Goal: Task Accomplishment & Management: Manage account settings

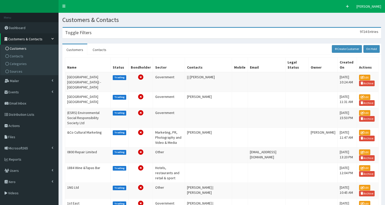
click at [82, 32] on h3 "Toggle Filters" at bounding box center [78, 32] width 26 height 5
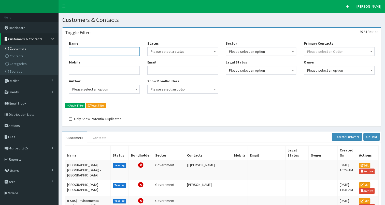
click at [80, 51] on input "Name" at bounding box center [104, 51] width 71 height 9
type input "hull city counci"
click at [72, 105] on button "Apply Filter" at bounding box center [75, 106] width 20 height 6
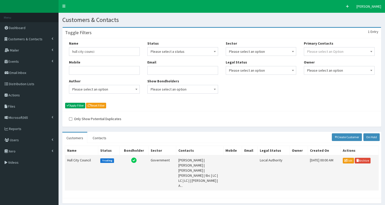
click at [77, 158] on td "Hull City Council" at bounding box center [81, 172] width 33 height 35
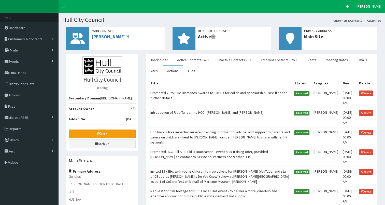
click at [246, 91] on td "Promoted 2025 Blue Diamonds Awards to 10 BHs for collab and sponsorship - see f…" at bounding box center [220, 98] width 144 height 20
select select
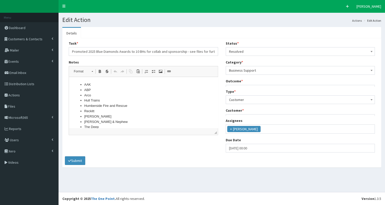
scroll to position [3, 0]
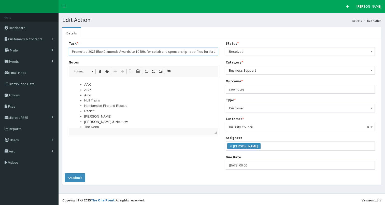
click at [178, 53] on input "Promoted 2025 Blue Diamonds Awards to 10 BHs for collab and sponsorship - see f…" at bounding box center [143, 51] width 149 height 9
type input "Promoted 2025 Blue Diamonds Awards to 10 BHs for collab and sponsorship - see f…"
click at [103, 112] on li "Reckitt" at bounding box center [143, 110] width 118 height 5
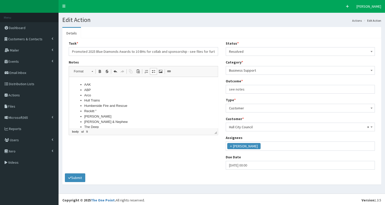
scroll to position [68, 0]
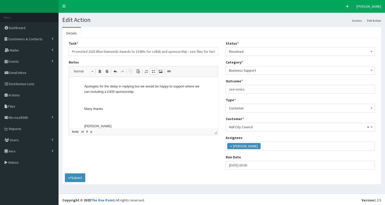
drag, startPoint x: 287, startPoint y: 184, endPoint x: 217, endPoint y: 105, distance: 104.9
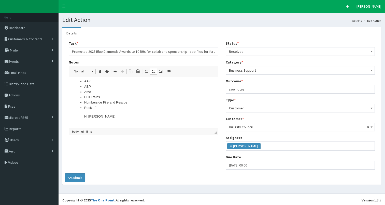
scroll to position [0, 0]
click at [114, 113] on li "Reckitt " Hi Leehann, I hope you had a lovely weekend. Apologies for the delay …" at bounding box center [143, 152] width 118 height 88
click at [112, 110] on li "Reckitt " Hi Leehann, I hope you had a lovely weekend. Apologies for the delay …" at bounding box center [143, 152] width 118 height 88
click at [97, 112] on li "Reckitt " Hi Leehann, I hope you had a lovely weekend. Apologies for the delay …" at bounding box center [143, 152] width 118 height 88
drag, startPoint x: 96, startPoint y: 111, endPoint x: 99, endPoint y: 111, distance: 2.6
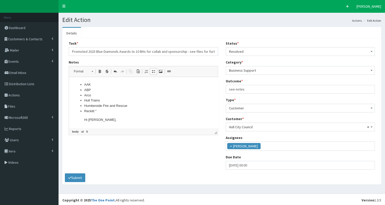
click at [97, 111] on li "Reckitt " Hi Leehann, I hope you had a lovely weekend. Apologies for the delay …" at bounding box center [143, 152] width 118 height 88
click at [95, 110] on li "Reckitt " Hi Leehann, I hope you had a lovely weekend. Apologies for the delay …" at bounding box center [143, 152] width 118 height 88
drag, startPoint x: 114, startPoint y: 112, endPoint x: 117, endPoint y: 111, distance: 2.8
click at [115, 112] on li "Reckitt "Hi Leehann, I hope you had a lovely weekend. Apologies for the delay i…" at bounding box center [143, 147] width 118 height 79
click at [118, 110] on li "Reckitt "Hi Leehann, I hope you had a lovely weekend. Apologies for the delay i…" at bounding box center [143, 147] width 118 height 79
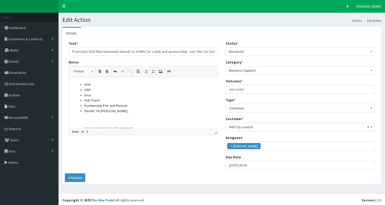
click at [117, 110] on li "Reckitt "Hi Leehann, I hope you had a lovely weekend. Apologies for the delay i…" at bounding box center [143, 147] width 118 height 79
click at [101, 111] on li "Reckitt "Hi Leehann, I hope you had a lovely weekend. Apologies for the delay i…" at bounding box center [143, 147] width 118 height 79
click at [116, 111] on li "Reckitt "Hi Leehann, I hope you had a lovely weekend. Apologies for the delay i…" at bounding box center [143, 147] width 118 height 79
click at [97, 119] on p at bounding box center [143, 119] width 118 height 5
click at [117, 111] on li "Reckitt "Hi Leehann, I hope you had a lovely weekend. Apologies for the delay i…" at bounding box center [143, 143] width 118 height 71
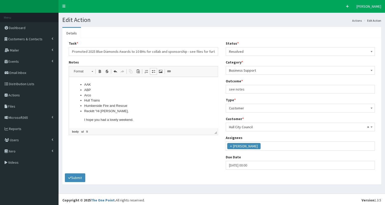
click at [114, 111] on li "Reckitt "Hi Leehann, I hope you had a lovely weekend. Apologies for the delay i…" at bounding box center [143, 143] width 118 height 71
drag, startPoint x: 115, startPoint y: 111, endPoint x: 162, endPoint y: 111, distance: 46.8
click at [162, 111] on li "Reckitt "Hi Leehann, I hope you had a lovely weekend. Apologies for the delay i…" at bounding box center [143, 139] width 118 height 62
click at [176, 116] on li "Reckitt "Hi Leehann, Apologies for the delay in replying but we would be happy …" at bounding box center [143, 130] width 118 height 45
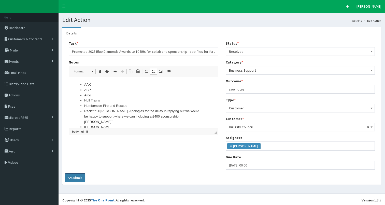
click at [74, 178] on button "Submit" at bounding box center [75, 177] width 20 height 9
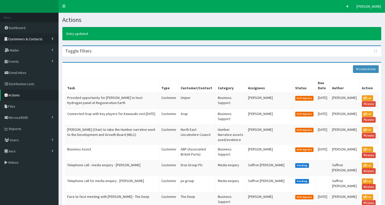
click at [26, 38] on span "Customers & Contacts" at bounding box center [25, 39] width 34 height 5
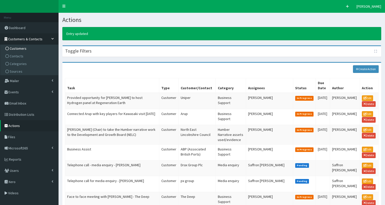
click at [16, 49] on span "Customers" at bounding box center [18, 48] width 17 height 5
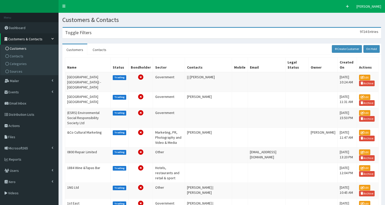
click at [85, 35] on h3 "Toggle Filters" at bounding box center [78, 32] width 26 height 5
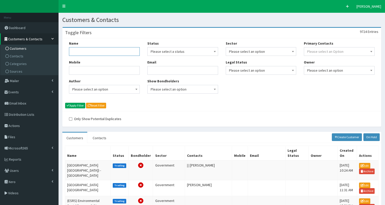
click at [79, 53] on input "Name" at bounding box center [104, 51] width 71 height 9
type input "green ging"
click at [71, 105] on button "Apply Filter" at bounding box center [75, 106] width 20 height 6
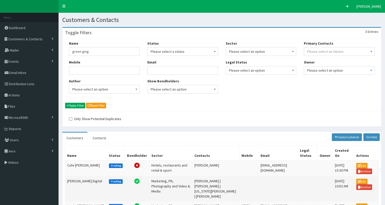
click at [77, 184] on td "[PERSON_NAME] Digital" at bounding box center [86, 188] width 42 height 25
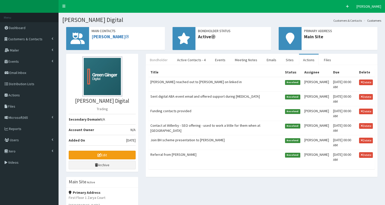
click at [158, 58] on link "Bondholder" at bounding box center [159, 59] width 26 height 11
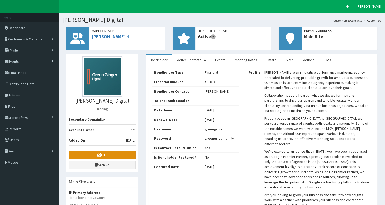
click at [90, 154] on link "Edit" at bounding box center [102, 154] width 67 height 9
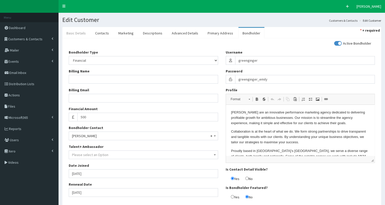
click at [76, 33] on link "Basic Details" at bounding box center [75, 33] width 27 height 11
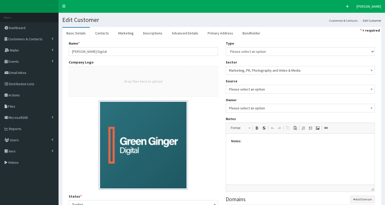
click at [255, 143] on p "Notes:" at bounding box center [300, 140] width 139 height 5
click at [255, 127] on span at bounding box center [257, 128] width 4 height 4
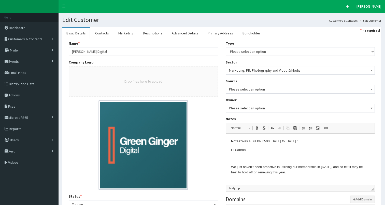
click at [326, 141] on p "Notes: Was a BH BP £500 [DATE] to [DATE] "" at bounding box center [300, 140] width 139 height 5
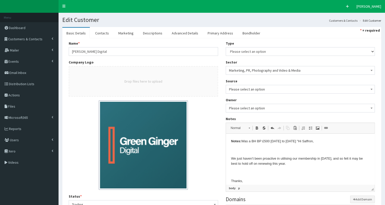
click at [331, 143] on p "Notes: Was a BH BP £500 [DATE] to [DATE] " Hi Saffron," at bounding box center [300, 140] width 139 height 5
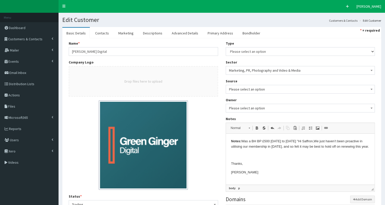
click at [260, 149] on p "Notes: Was a BH BP £500 [DATE] to [DATE] " Hi Saffron, We just haven’t been pro…" at bounding box center [300, 143] width 139 height 11
click at [264, 152] on p "Notes: Was a BH BP £500 [DATE] to [DATE] " Hi Saffron, We just haven’t been pro…" at bounding box center [300, 146] width 139 height 16
click at [267, 152] on p "Notes: Was a BH BP £500 [DATE] to [DATE] " Hi Saffron, We just haven’t been pro…" at bounding box center [300, 146] width 139 height 16
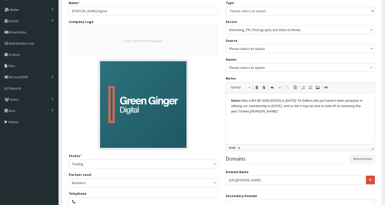
scroll to position [121, 0]
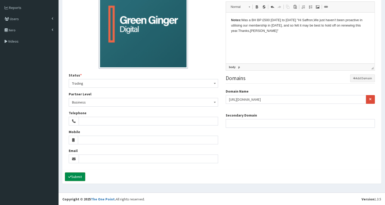
click at [75, 175] on button "Submit" at bounding box center [75, 176] width 20 height 9
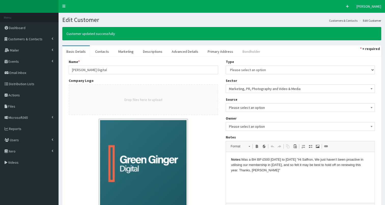
click at [242, 53] on link "Bondholder" at bounding box center [251, 51] width 26 height 11
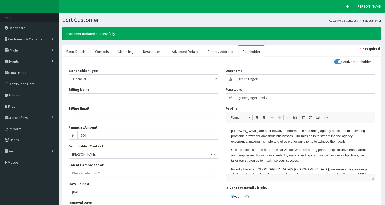
click at [336, 60] on input "checkbox" at bounding box center [352, 62] width 37 height 4
checkbox input "false"
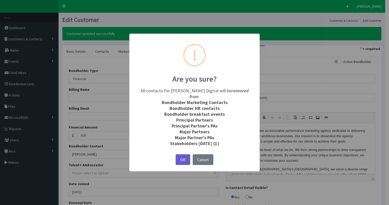
click at [183, 154] on button "OK" at bounding box center [183, 159] width 14 height 11
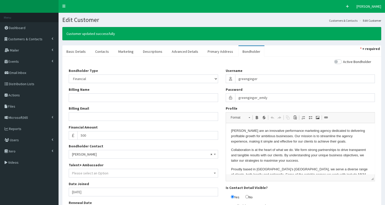
scroll to position [55, 0]
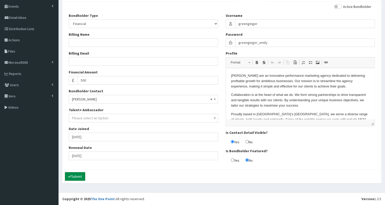
click at [70, 173] on button "Submit" at bounding box center [75, 176] width 20 height 9
click at [70, 173] on div "Loading... Submitting" at bounding box center [221, 176] width 319 height 14
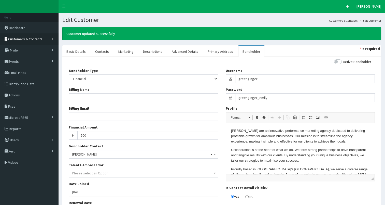
click at [12, 39] on span "Customers & Contacts" at bounding box center [25, 39] width 34 height 5
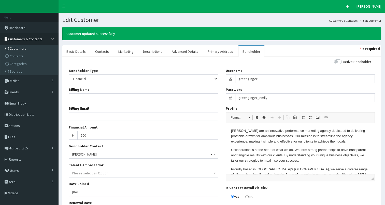
click at [17, 49] on span "Customers" at bounding box center [18, 48] width 17 height 5
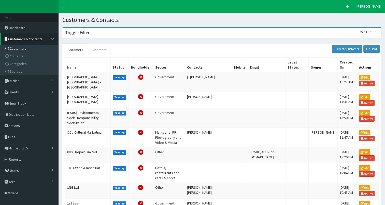
click at [82, 36] on div "Toggle Filters 9724 Entries" at bounding box center [222, 33] width 318 height 10
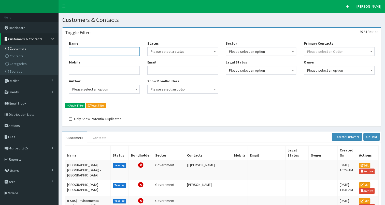
click at [82, 48] on input "Name" at bounding box center [104, 51] width 71 height 9
click at [75, 52] on input "grteen ginger" at bounding box center [104, 51] width 71 height 9
type input "[PERSON_NAME]"
click at [74, 105] on button "Apply Filter" at bounding box center [75, 106] width 20 height 6
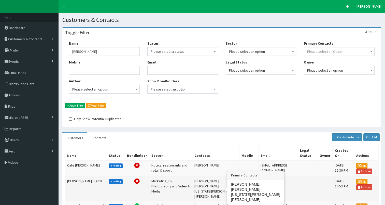
click at [210, 184] on td "[PERSON_NAME] | [PERSON_NAME] | [US_STATE][PERSON_NAME] | [PERSON_NAME]" at bounding box center [215, 188] width 47 height 25
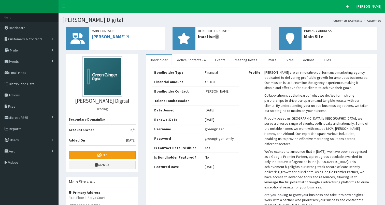
select select "50"
click at [189, 59] on link "Active Contacts - 4" at bounding box center [191, 59] width 37 height 11
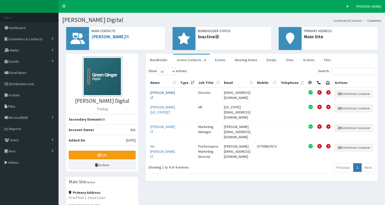
click at [155, 100] on link "Mr Nick Cranwell" at bounding box center [162, 95] width 25 height 10
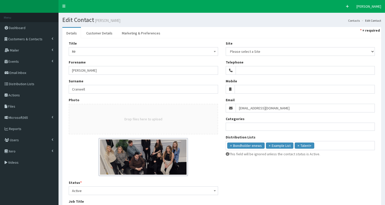
select select
click at [25, 39] on span "Customers & Contacts" at bounding box center [25, 39] width 34 height 5
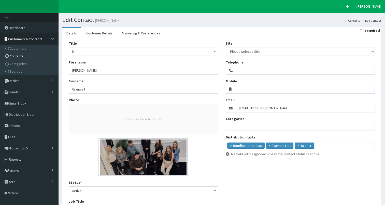
click at [21, 56] on span "Contacts" at bounding box center [17, 56] width 14 height 5
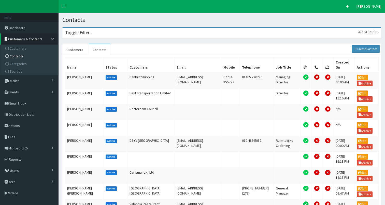
click at [116, 30] on div "Toggle Filters 37813 Entries" at bounding box center [222, 33] width 318 height 10
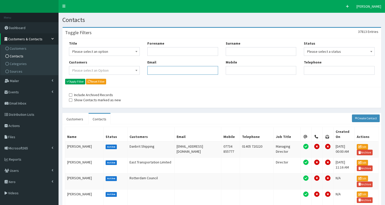
click at [151, 72] on input "Email" at bounding box center [182, 70] width 71 height 9
paste input "[PERSON_NAME][EMAIL_ADDRESS][PERSON_NAME][DOMAIN_NAME]"
type input "[PERSON_NAME][EMAIL_ADDRESS][PERSON_NAME][DOMAIN_NAME]"
click at [76, 82] on button "Apply Filter" at bounding box center [75, 82] width 20 height 6
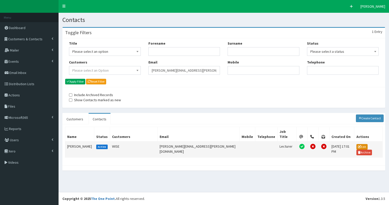
click at [358, 145] on icon at bounding box center [359, 146] width 3 height 3
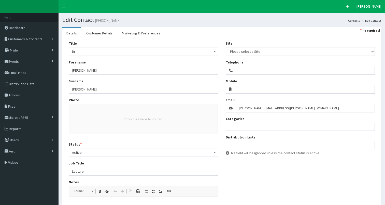
select select
click at [230, 146] on ul at bounding box center [300, 144] width 149 height 6
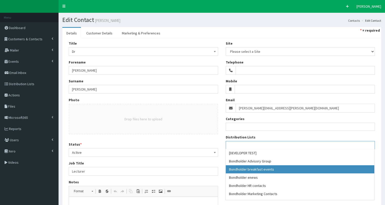
select select "99"
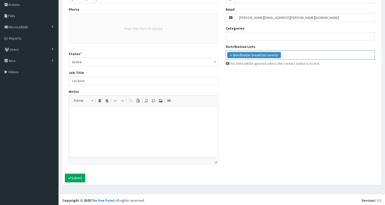
scroll to position [92, 0]
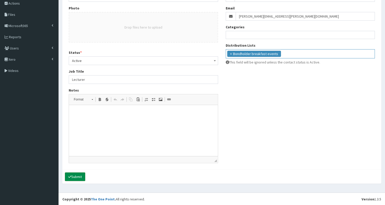
click at [78, 175] on button "Submit" at bounding box center [75, 176] width 20 height 9
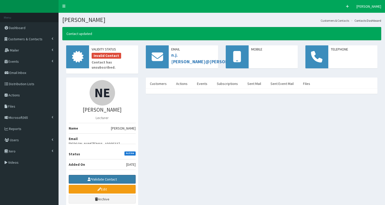
click at [94, 175] on button "Validate Contact" at bounding box center [102, 179] width 67 height 9
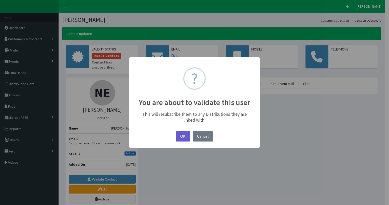
click at [184, 135] on button "OK" at bounding box center [183, 136] width 14 height 11
